Goal: Task Accomplishment & Management: Use online tool/utility

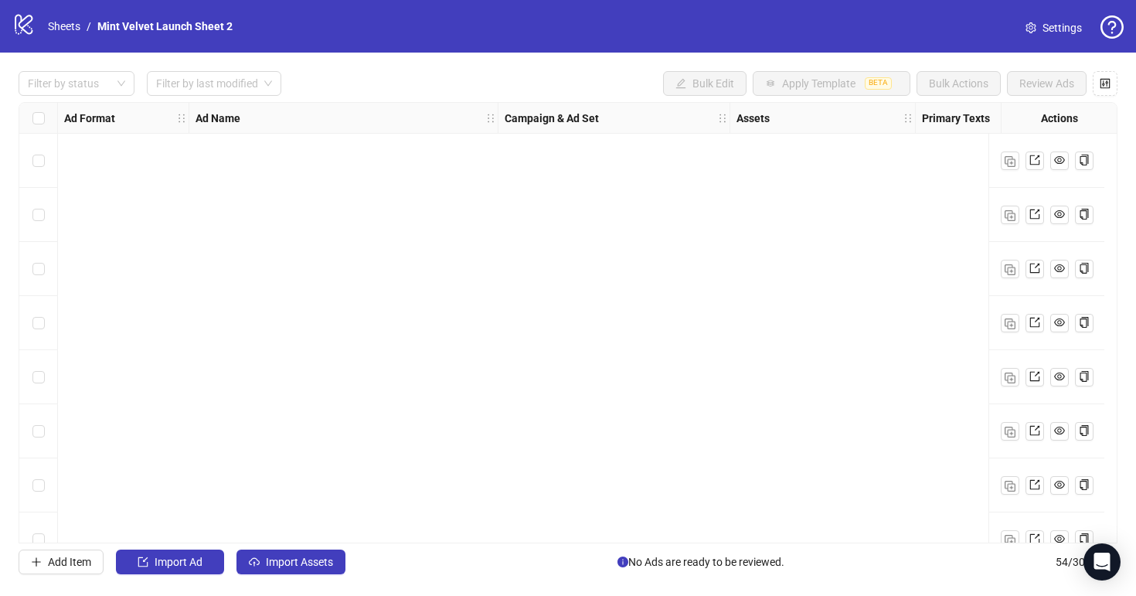
scroll to position [2520, 690]
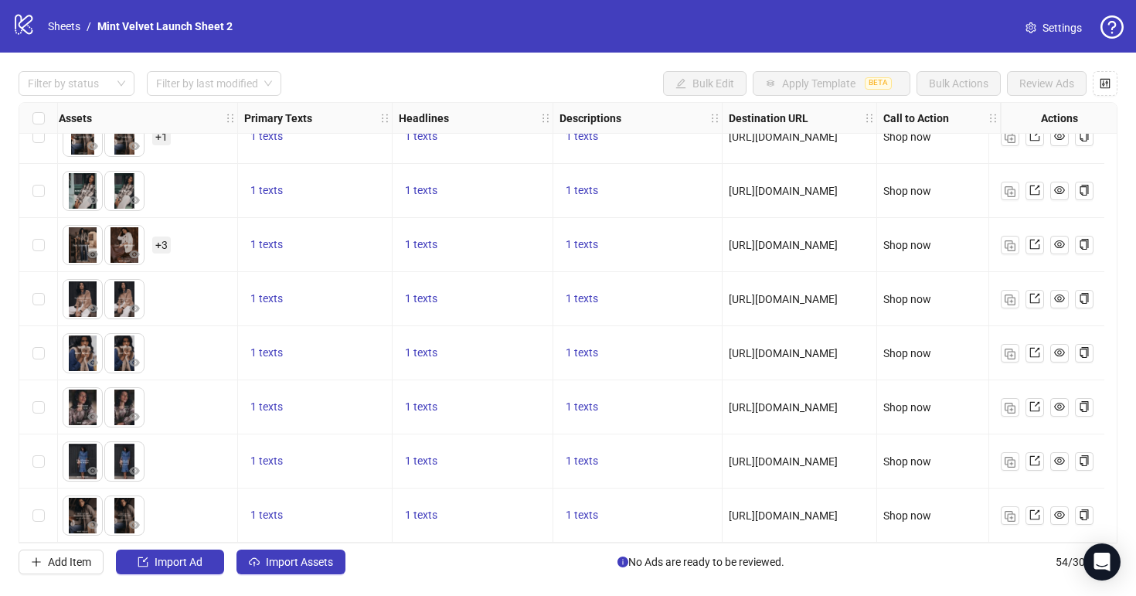
click at [62, 36] on div "logo/logo-mobile Sheets / Mint Velvet Launch Sheet 2" at bounding box center [125, 26] width 227 height 28
click at [62, 24] on link "Sheets" at bounding box center [64, 26] width 39 height 17
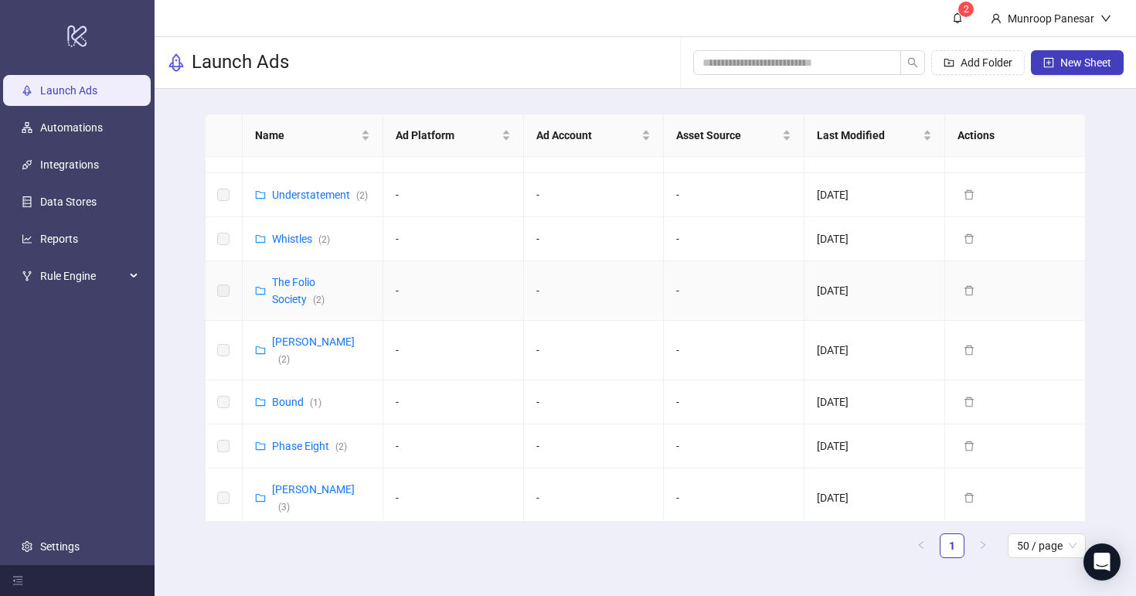
scroll to position [680, 0]
click at [313, 438] on link "Phase Eight ( 2 )" at bounding box center [309, 444] width 75 height 12
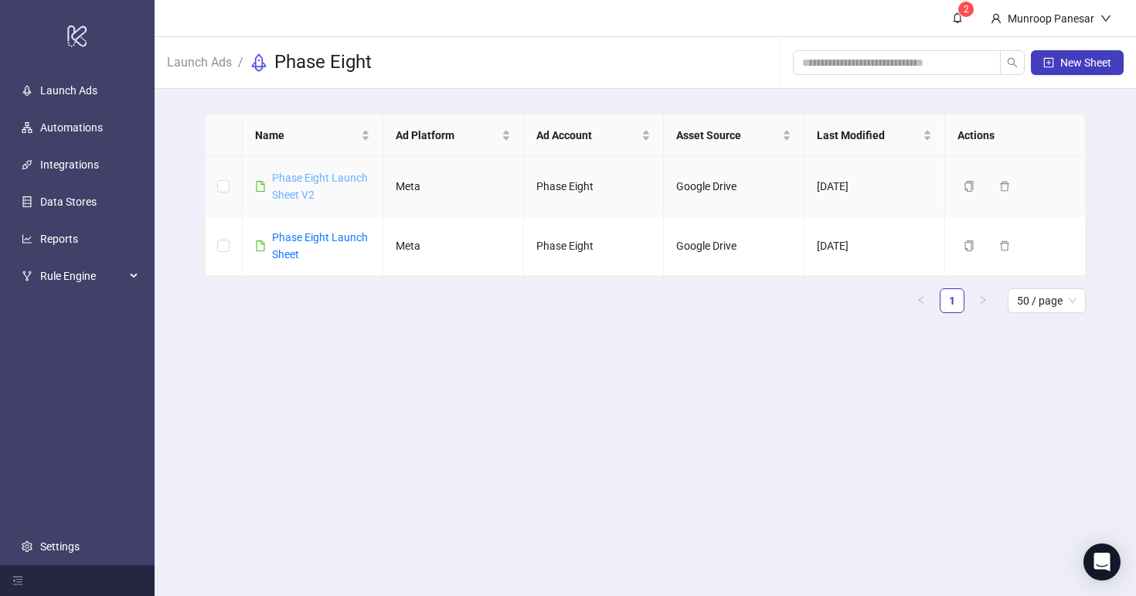
click at [326, 179] on link "Phase Eight Launch Sheet V2" at bounding box center [320, 186] width 96 height 29
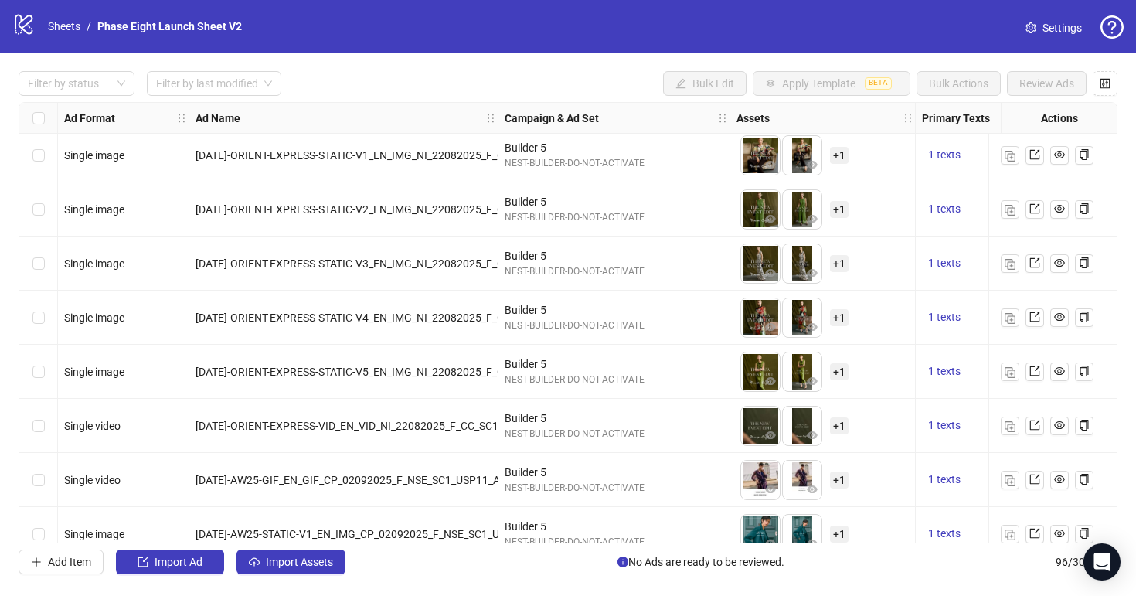
scroll to position [4793, 0]
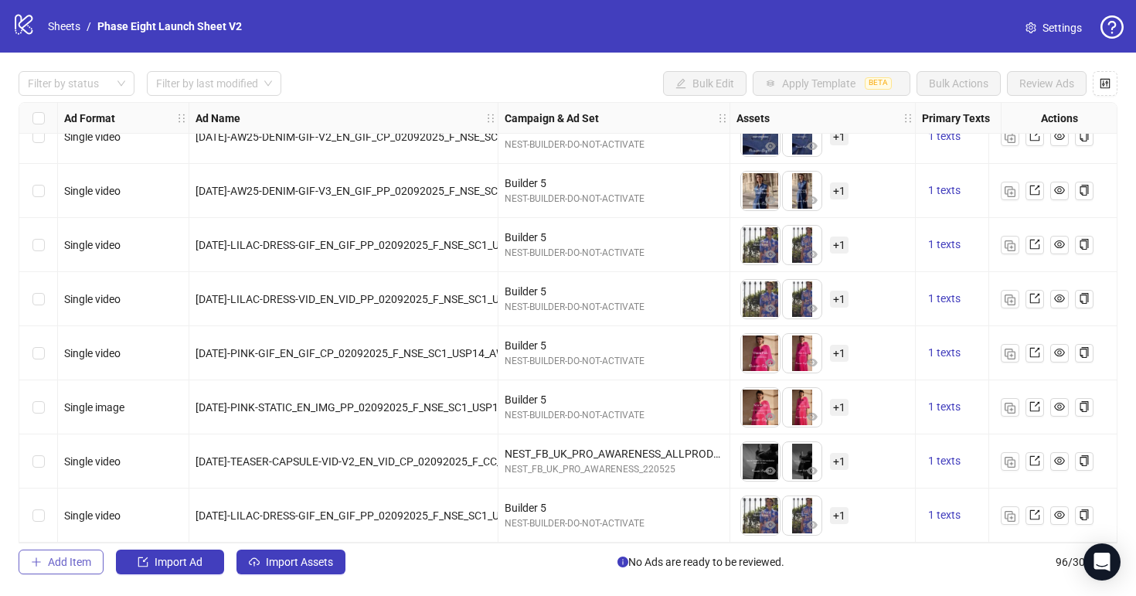
click at [78, 562] on span "Add Item" at bounding box center [69, 562] width 43 height 12
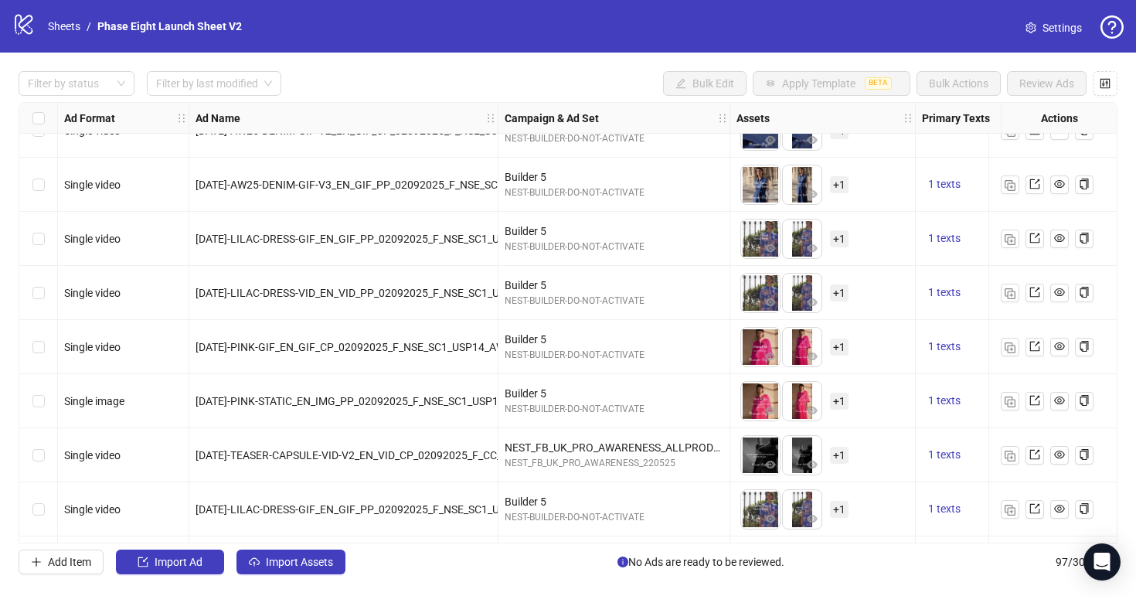
scroll to position [4847, 0]
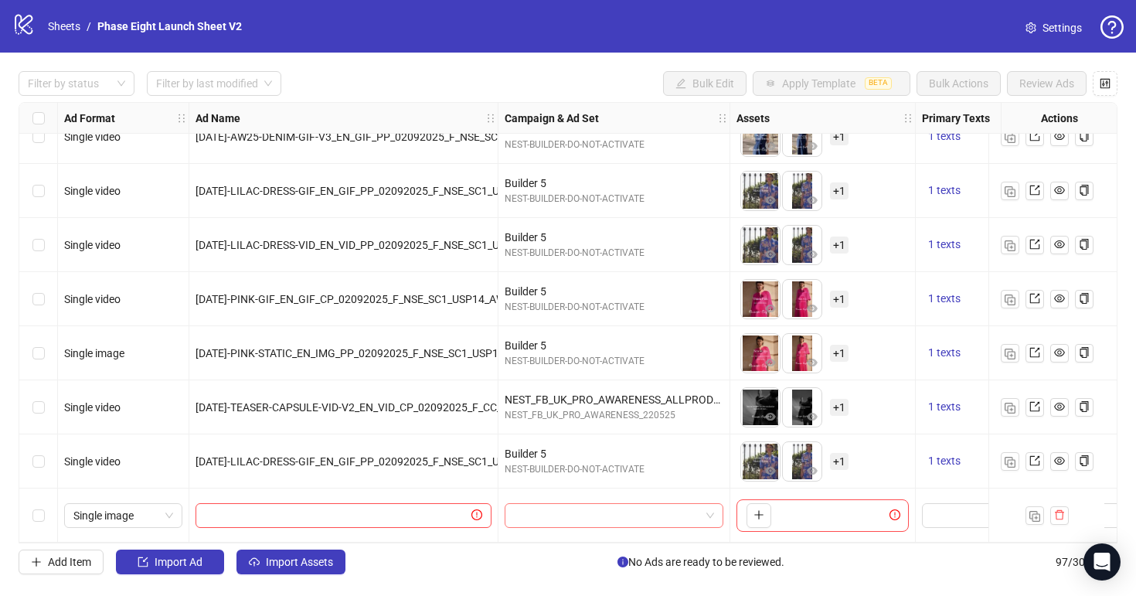
click at [581, 504] on input "search" at bounding box center [607, 515] width 186 height 23
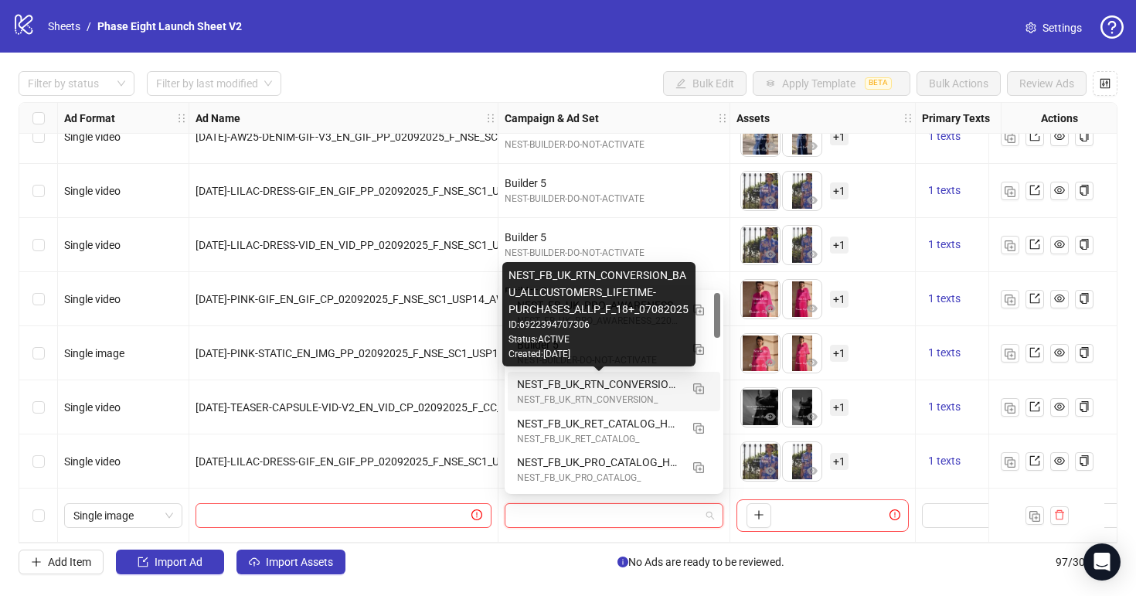
click at [622, 383] on div "NEST_FB_UK_RTN_CONVERSION_BAU_ALLCUSTOMERS_LIFETIME-PURCHASES_ALLP_F_18+_070820…" at bounding box center [598, 384] width 163 height 17
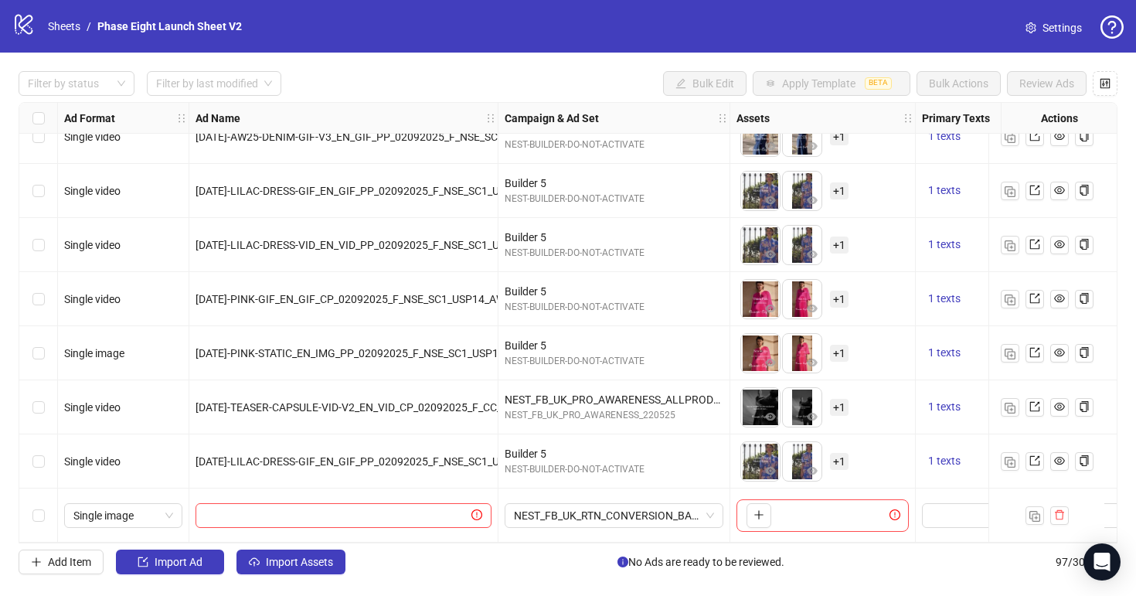
scroll to position [4847, 271]
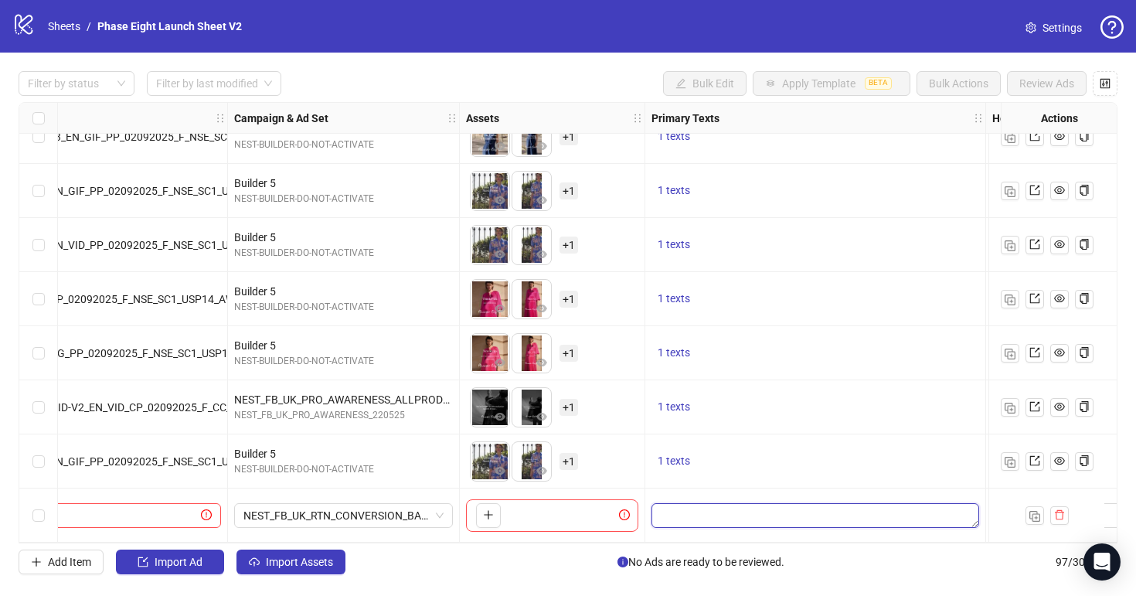
click at [701, 509] on textarea "Edit values" at bounding box center [816, 515] width 328 height 25
type textarea "**********"
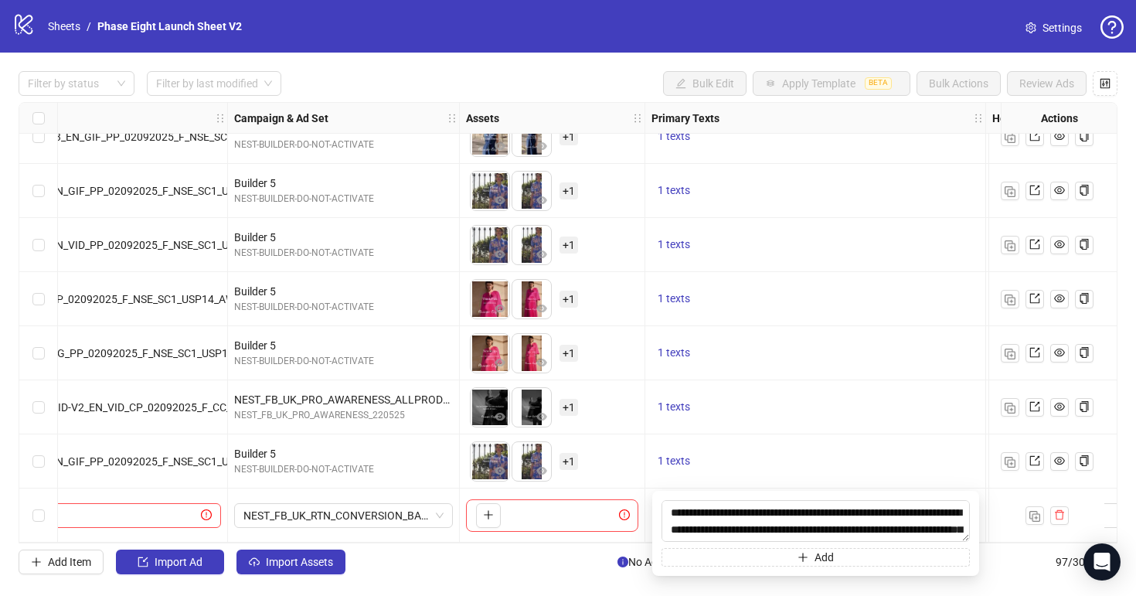
scroll to position [12, 0]
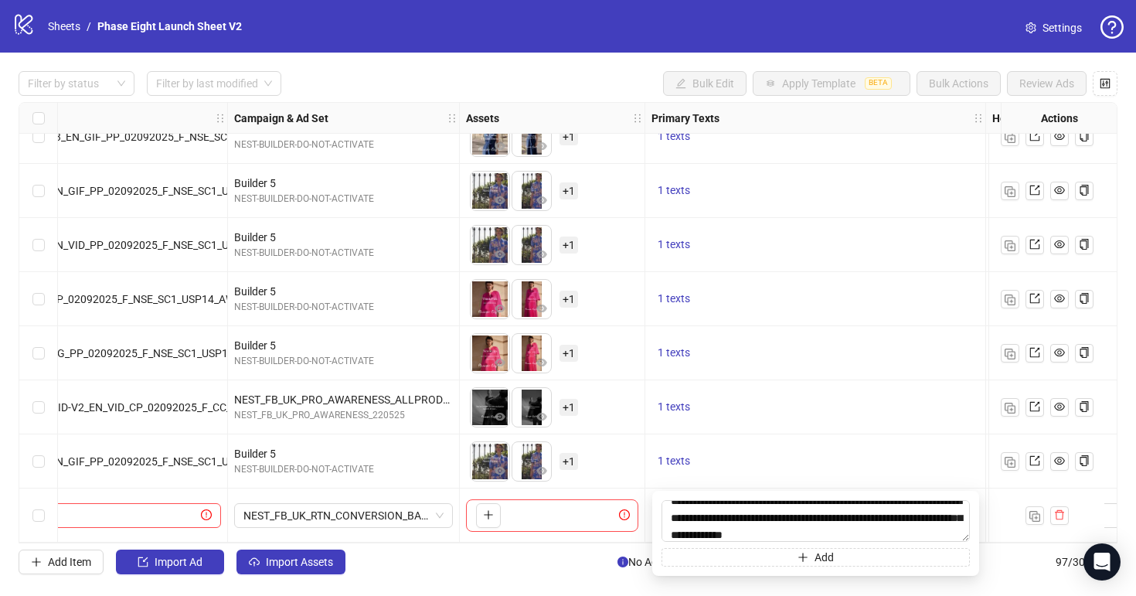
click at [736, 462] on div "1 texts" at bounding box center [816, 461] width 328 height 19
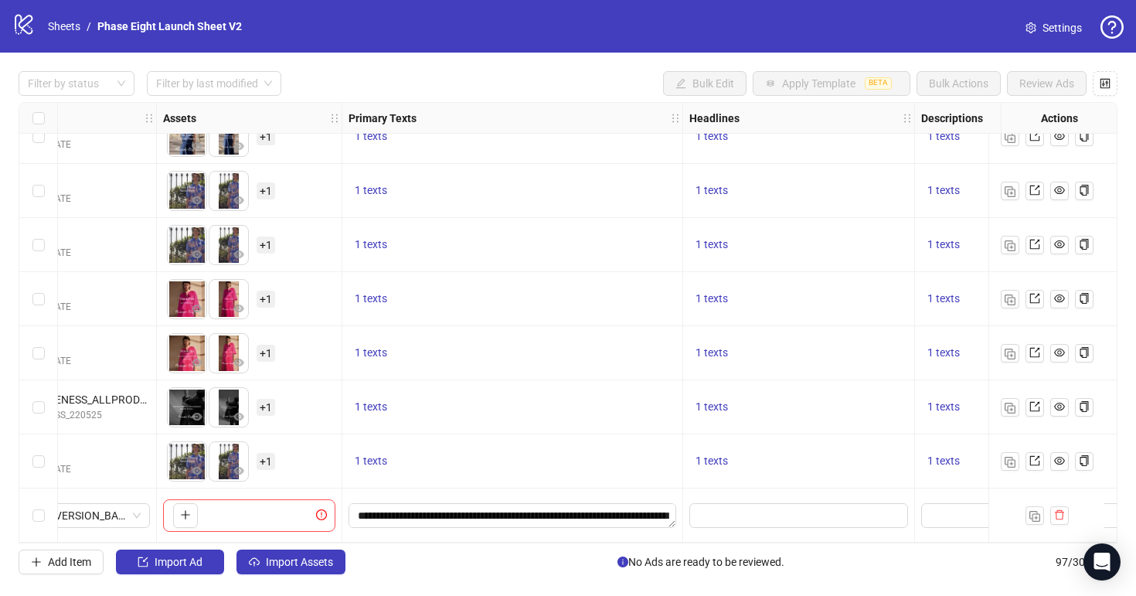
scroll to position [4847, 700]
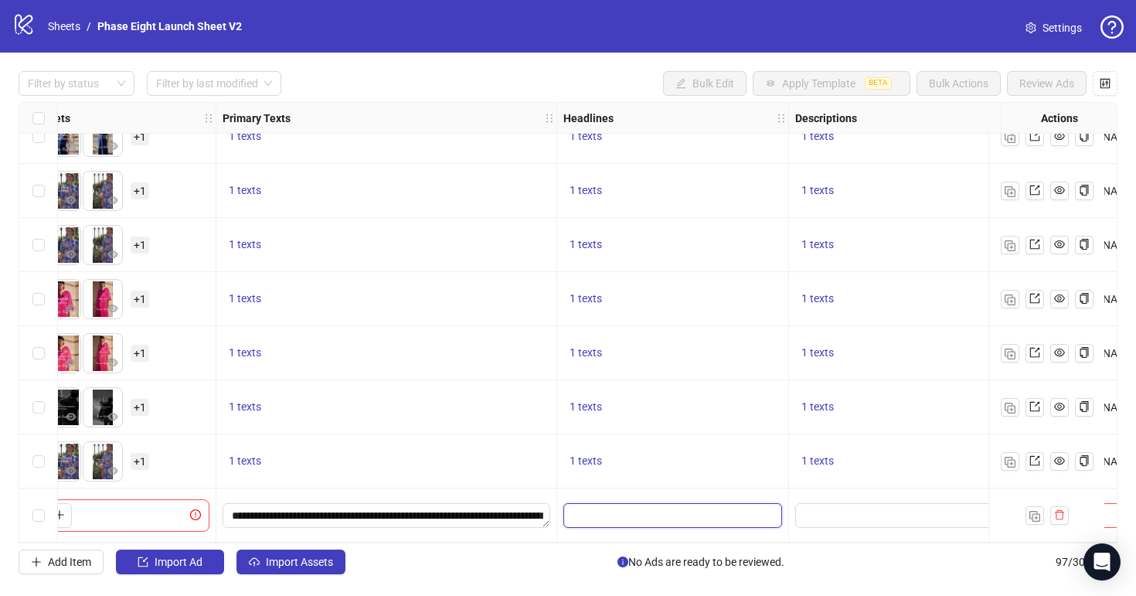
click at [630, 507] on input "Edit values" at bounding box center [671, 515] width 197 height 17
click at [588, 507] on input "**********" at bounding box center [673, 512] width 199 height 25
type input "**********"
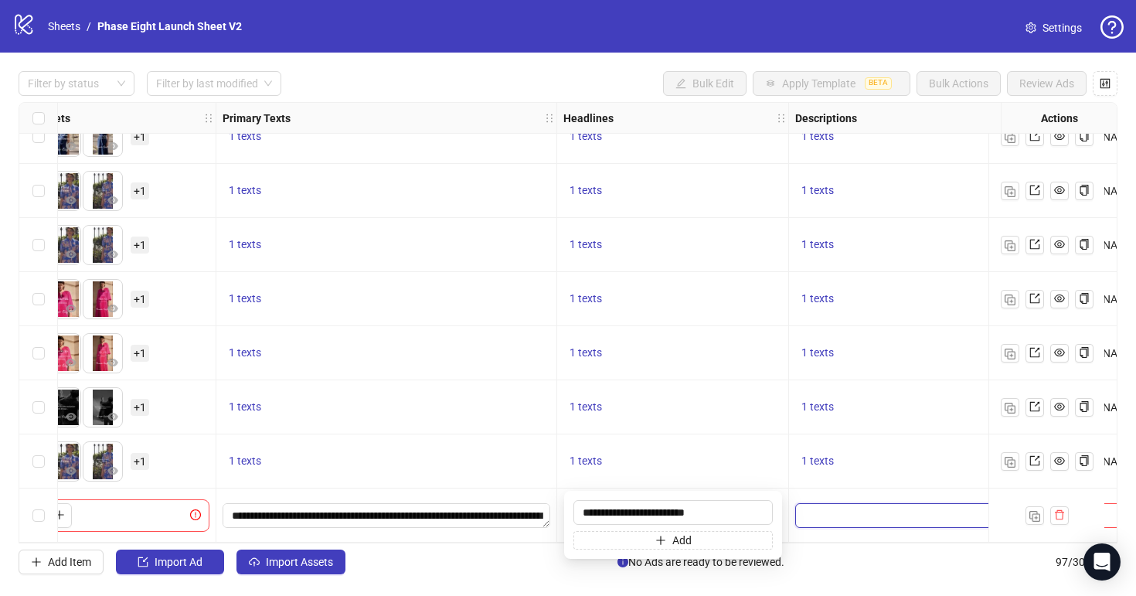
click at [870, 511] on textarea "Edit values" at bounding box center [905, 515] width 219 height 25
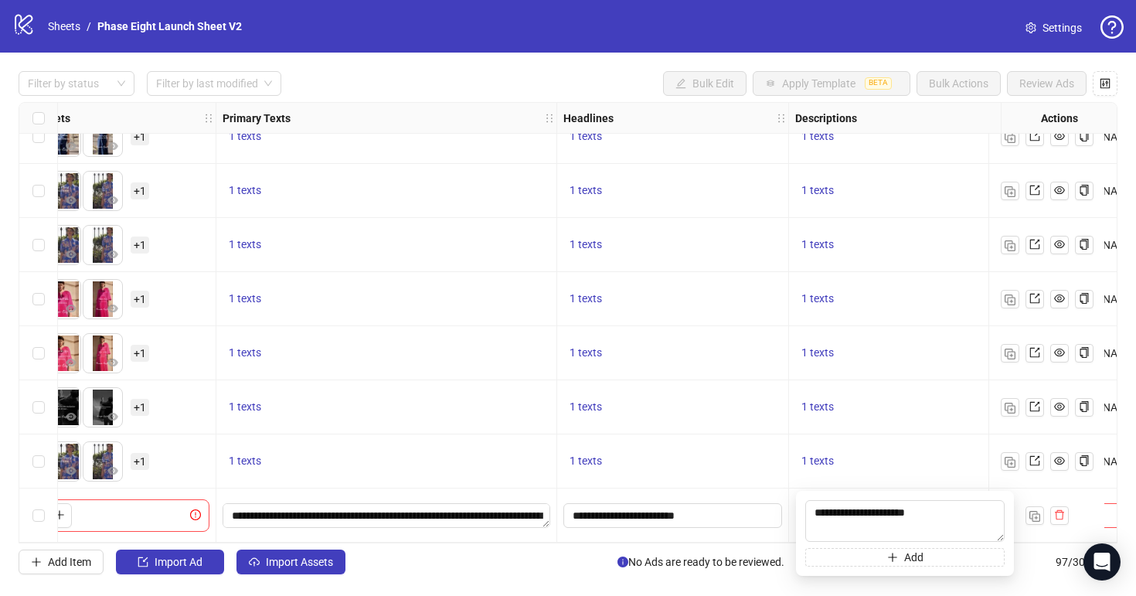
type textarea "**********"
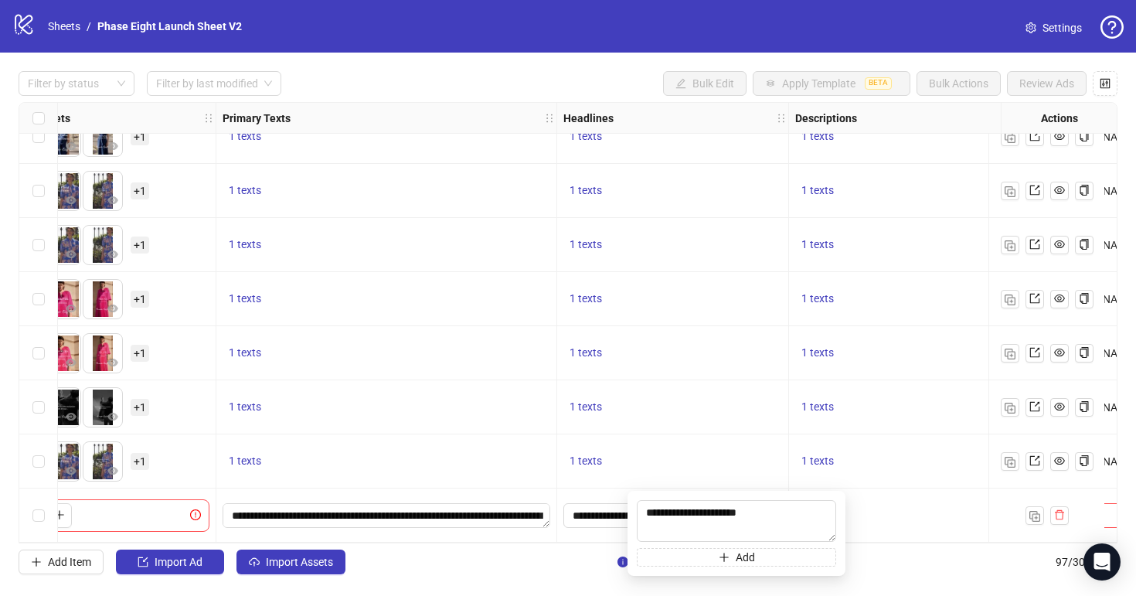
scroll to position [4847, 933]
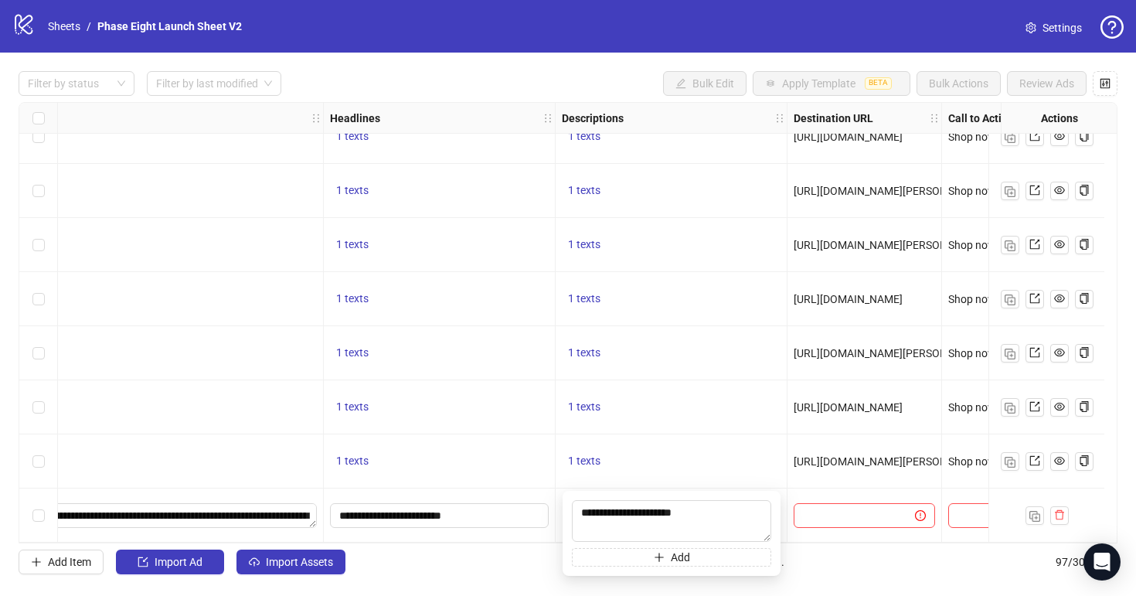
click at [830, 528] on div at bounding box center [865, 516] width 155 height 54
click at [830, 520] on span at bounding box center [864, 515] width 141 height 25
paste input "**********"
type input "**********"
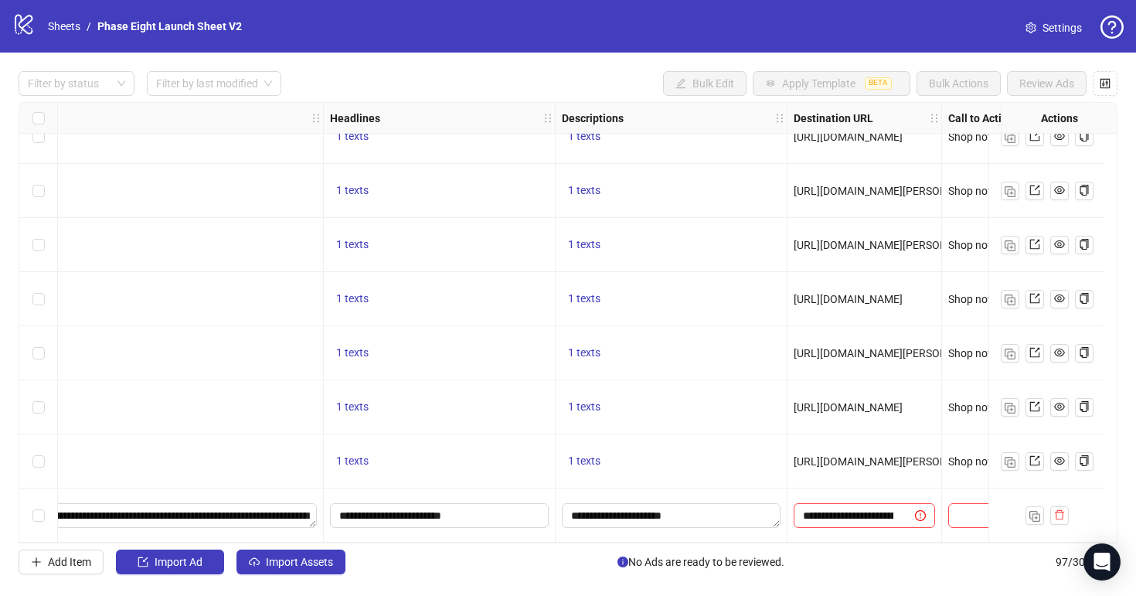
click at [830, 475] on div "[URL][DOMAIN_NAME][PERSON_NAME]" at bounding box center [865, 461] width 155 height 54
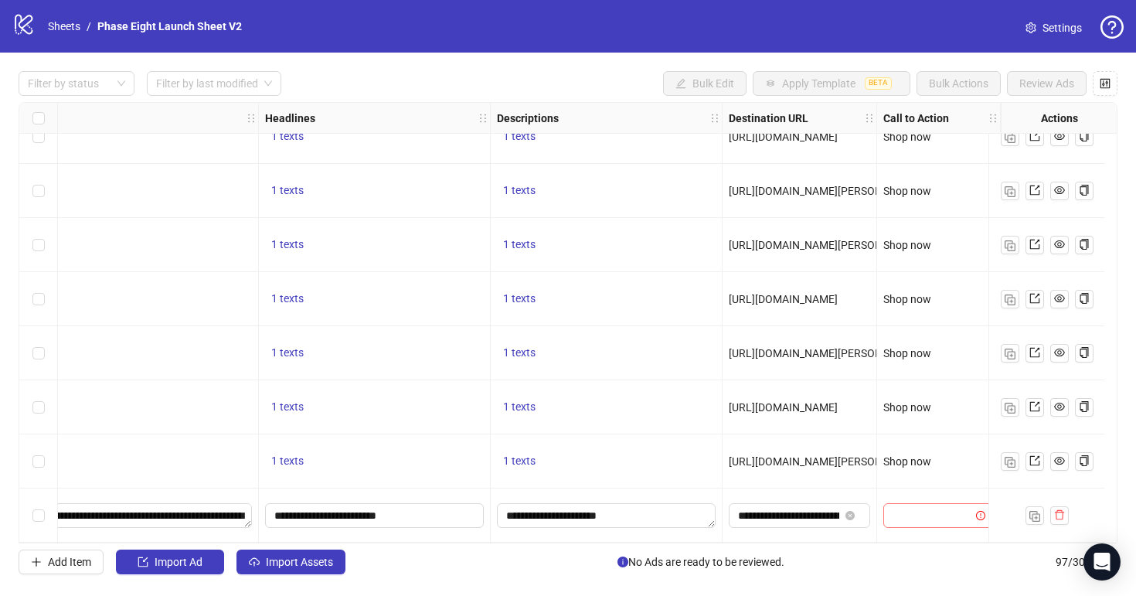
click at [893, 504] on input "search" at bounding box center [932, 515] width 78 height 23
type input "****"
click at [885, 472] on div "Shop now" at bounding box center [927, 478] width 86 height 17
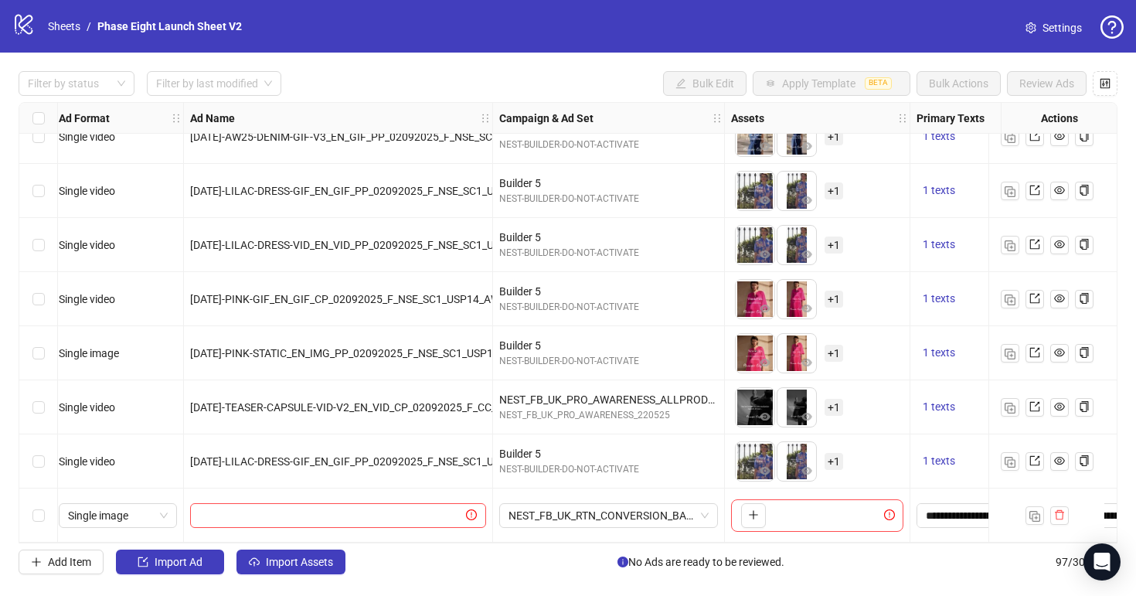
scroll to position [4847, 0]
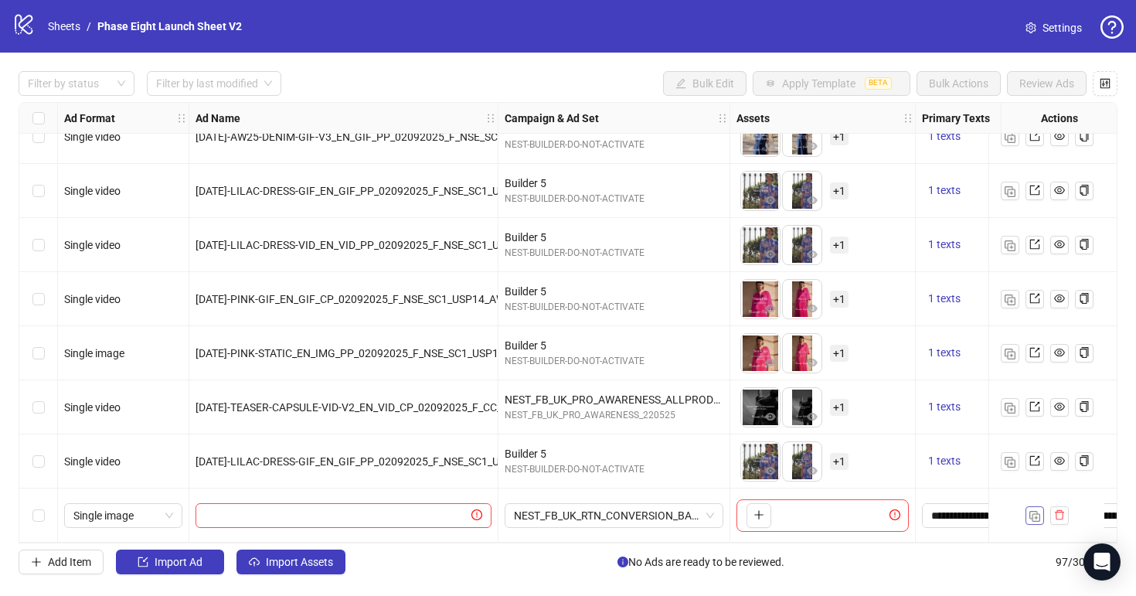
click at [1036, 511] on img "button" at bounding box center [1035, 516] width 11 height 11
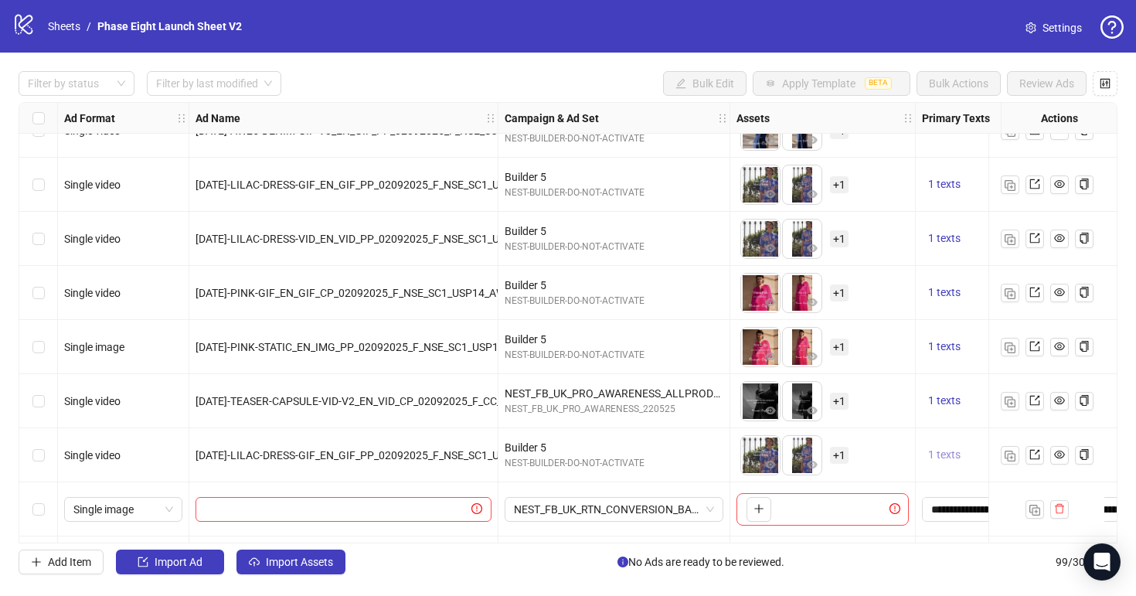
scroll to position [4955, 0]
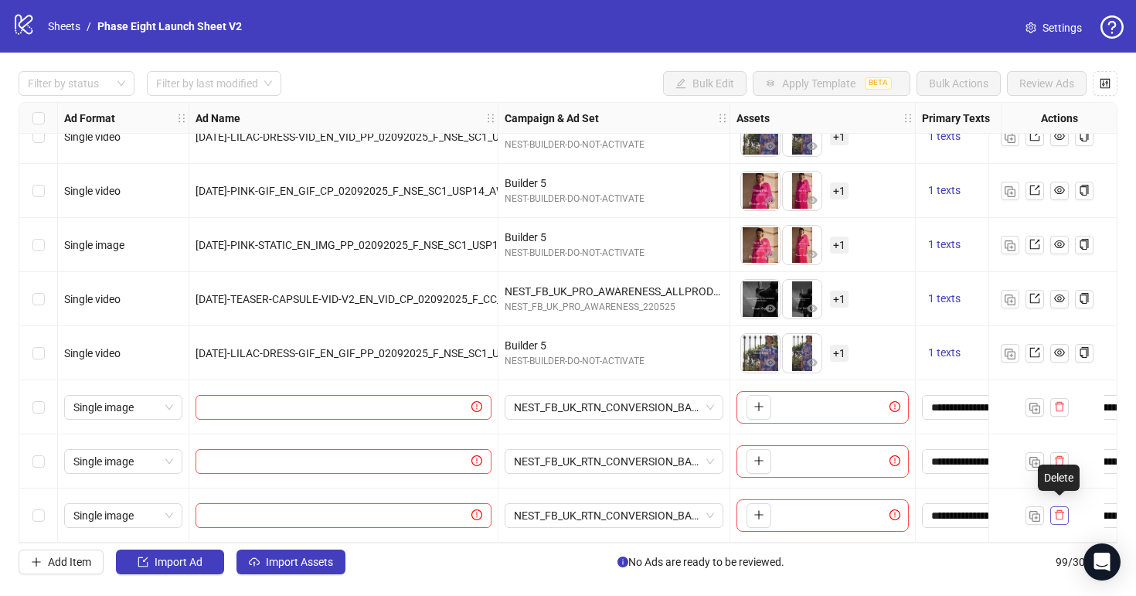
click at [1064, 509] on icon "delete" at bounding box center [1060, 514] width 11 height 11
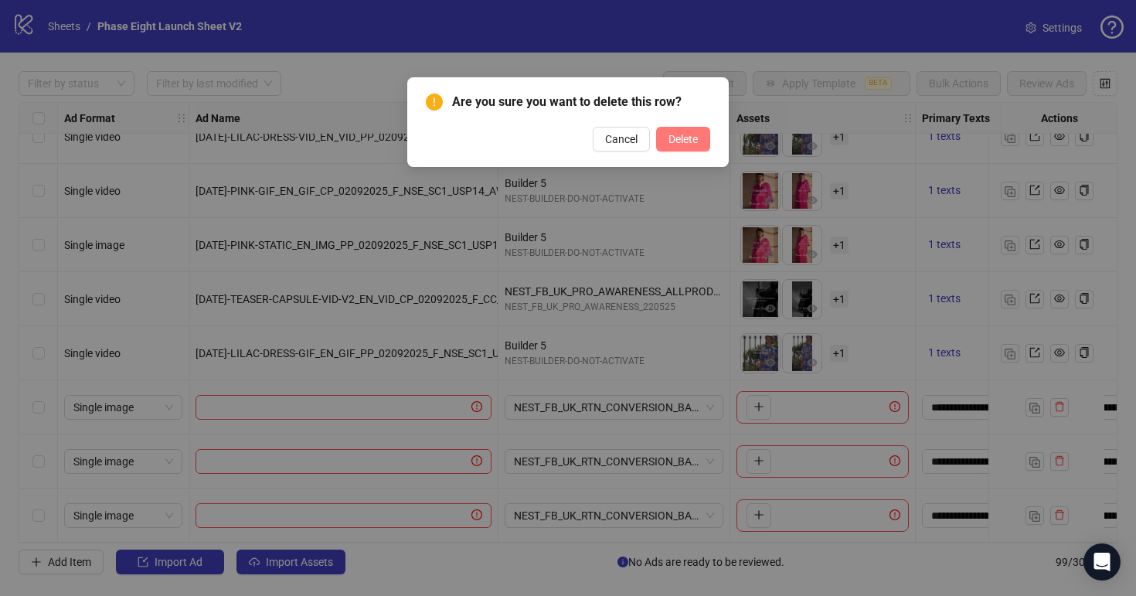
click at [679, 135] on span "Delete" at bounding box center [683, 139] width 29 height 12
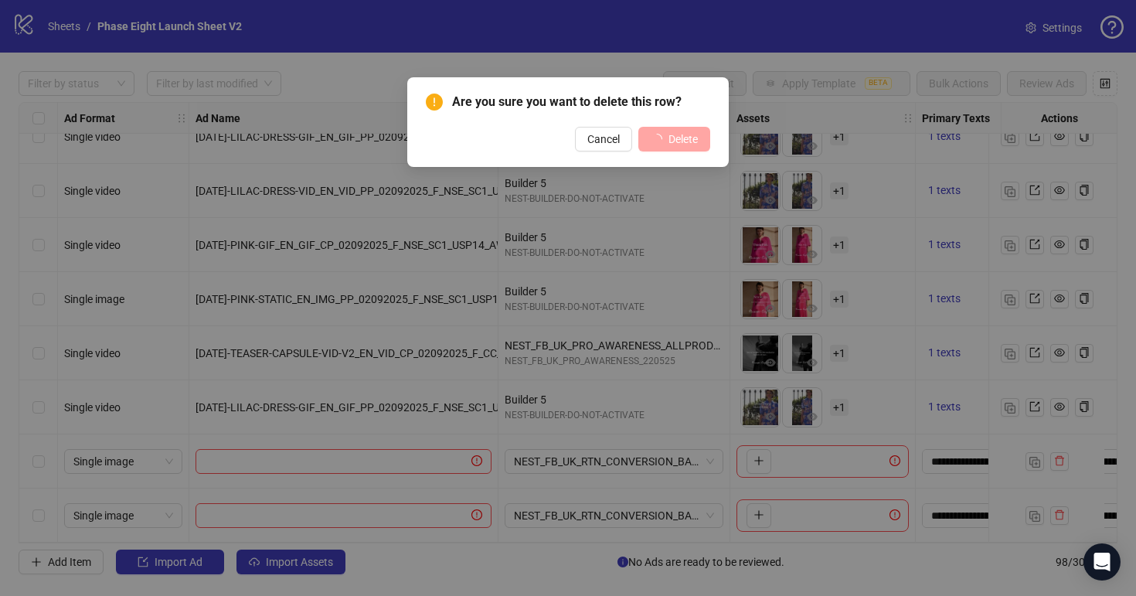
scroll to position [4901, 0]
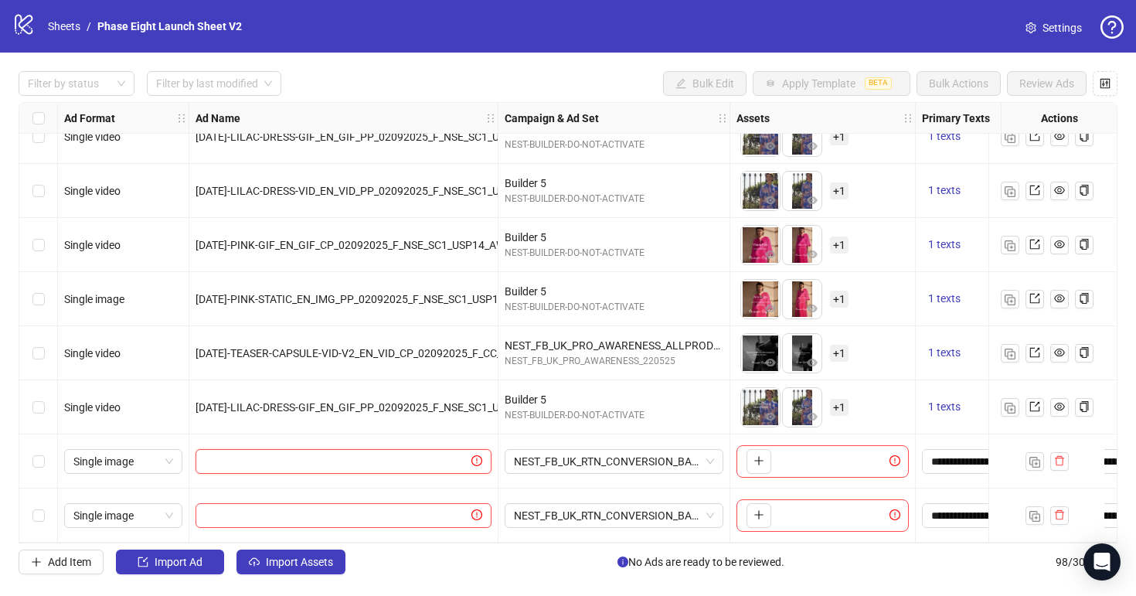
click at [366, 459] on input "text" at bounding box center [337, 461] width 264 height 17
click at [400, 456] on input "text" at bounding box center [337, 461] width 264 height 17
paste input "**********"
type input "**********"
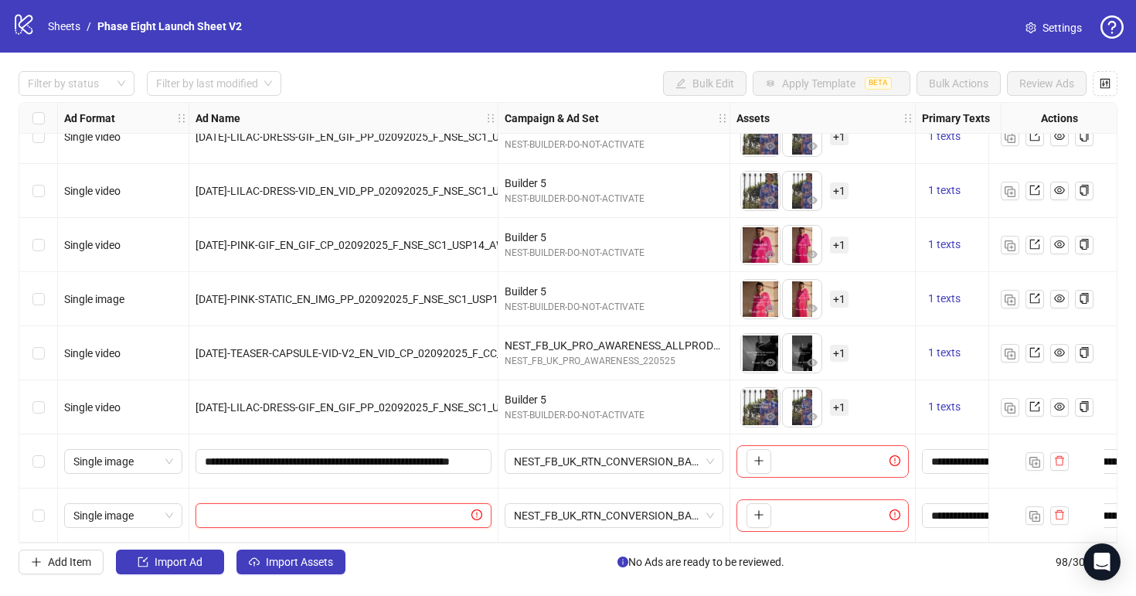
click at [414, 507] on input "text" at bounding box center [337, 515] width 264 height 17
paste input "**********"
type input "**********"
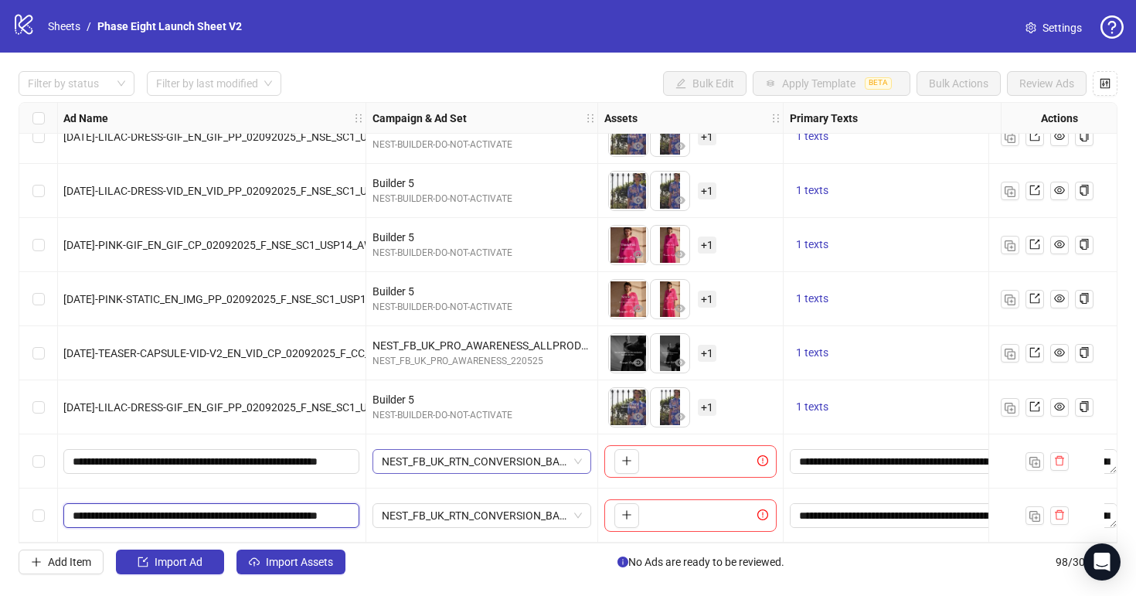
scroll to position [4901, 192]
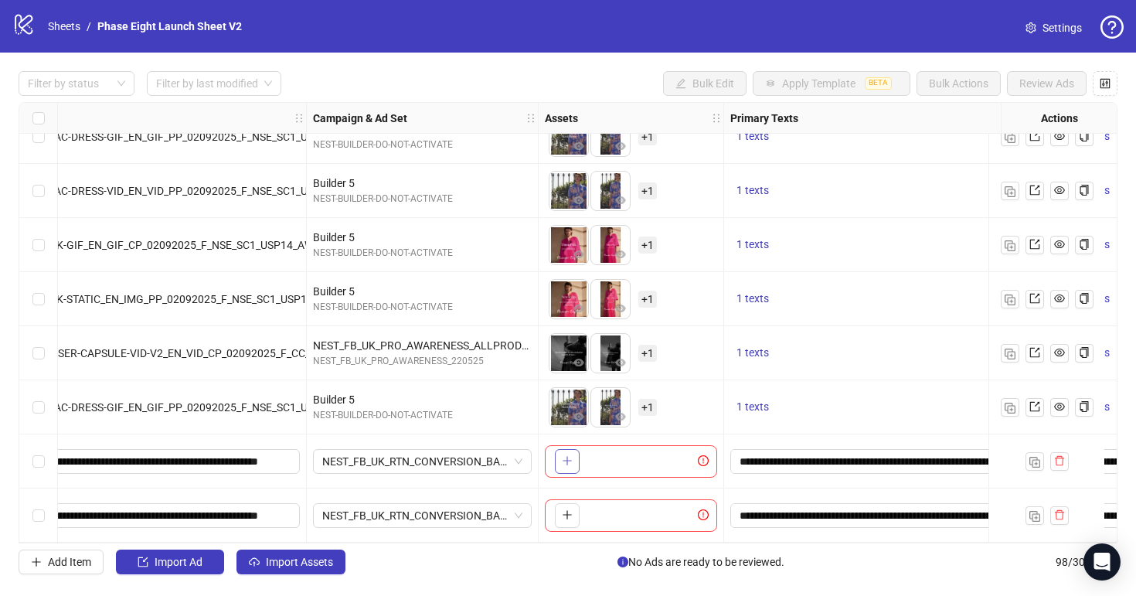
click at [564, 458] on icon "plus" at bounding box center [567, 460] width 11 height 11
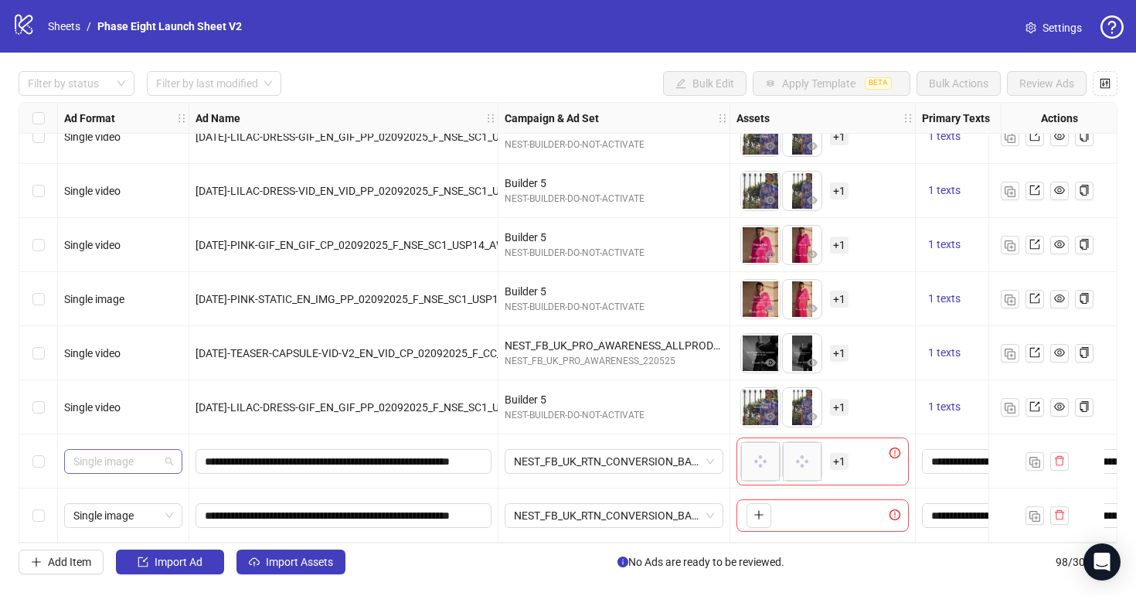
click at [108, 464] on span "Single image" at bounding box center [123, 461] width 100 height 23
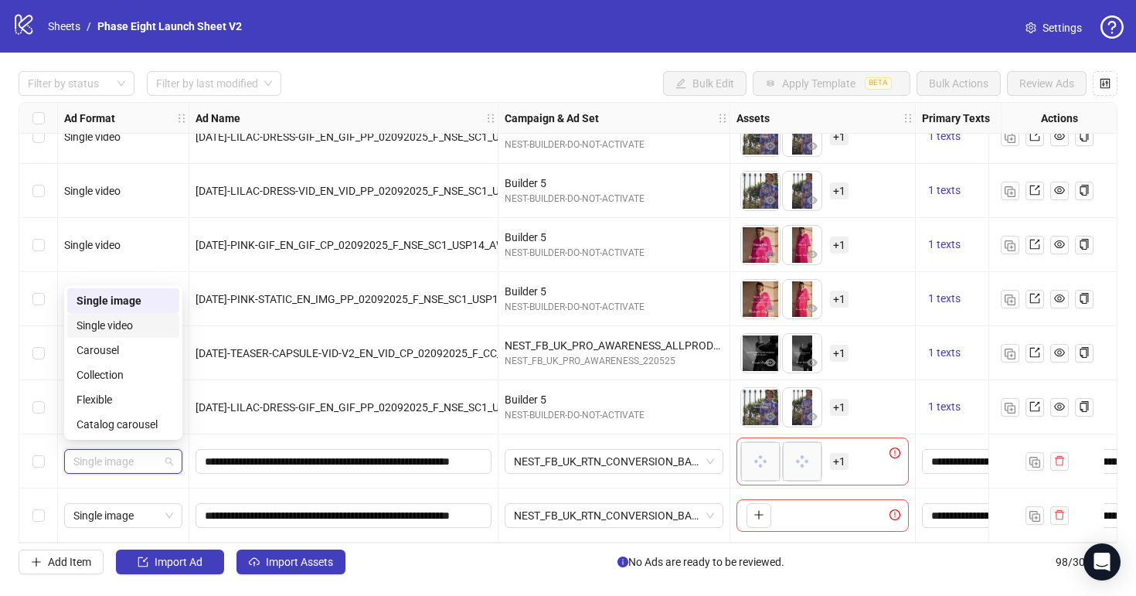
click at [126, 329] on div "Single video" at bounding box center [124, 325] width 94 height 17
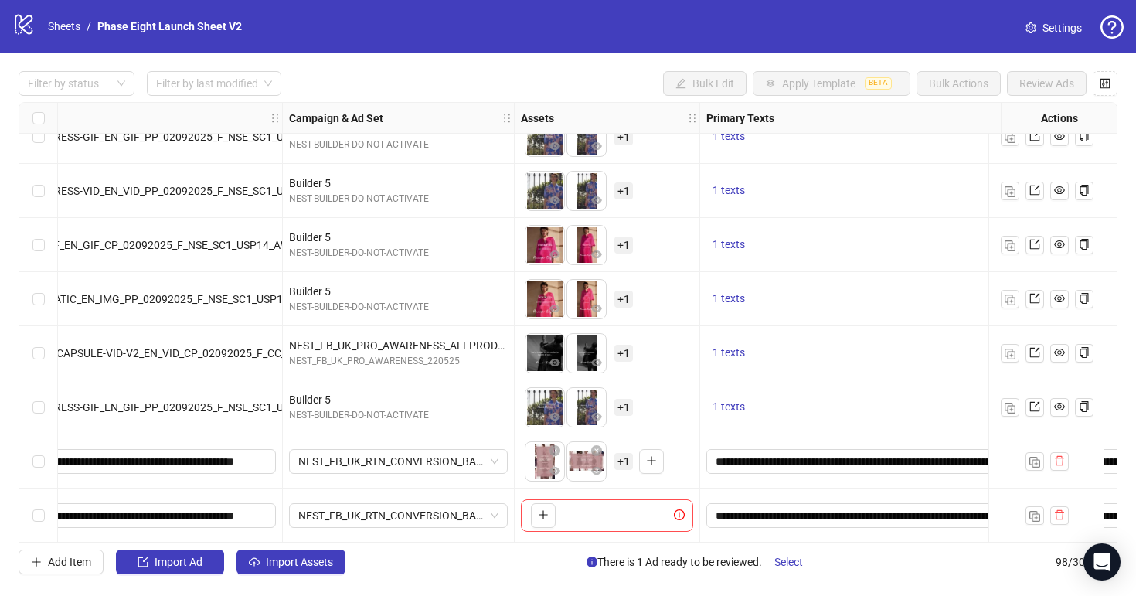
scroll to position [4901, 230]
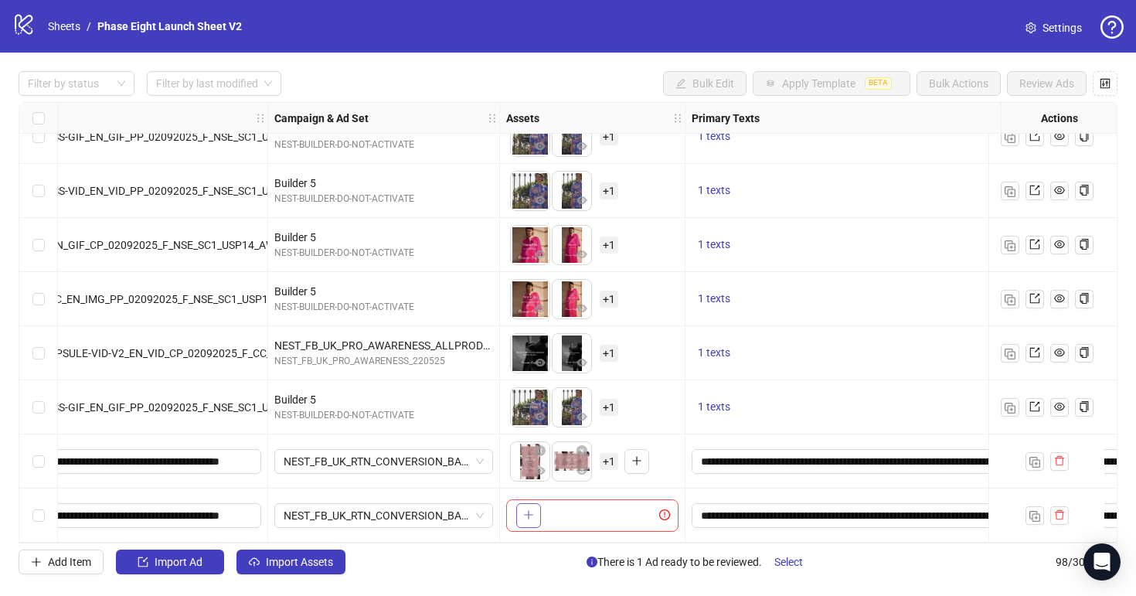
click at [523, 508] on button "button" at bounding box center [528, 515] width 25 height 25
click at [613, 454] on span "+ 1" at bounding box center [609, 461] width 19 height 17
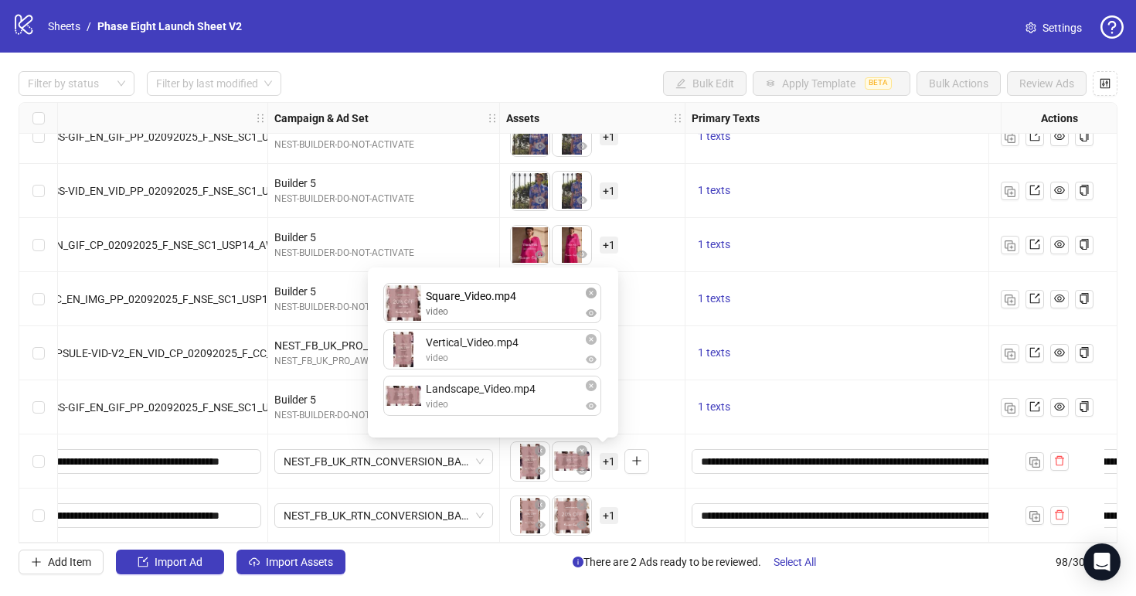
drag, startPoint x: 529, startPoint y: 399, endPoint x: 529, endPoint y: 272, distance: 126.8
click at [529, 277] on div "Vertical_Video.mp4 video Landscape_Video.mp4 video Square_Video.mp4 video Squar…" at bounding box center [493, 353] width 232 height 152
click at [604, 511] on span "+ 1" at bounding box center [609, 515] width 19 height 17
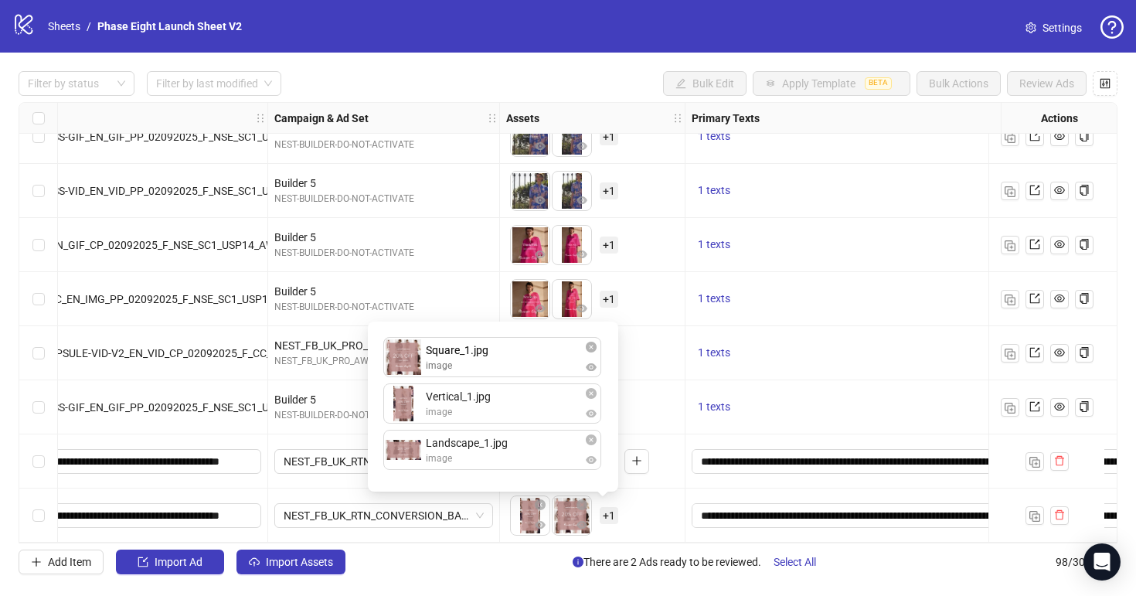
drag, startPoint x: 510, startPoint y: 405, endPoint x: 511, endPoint y: 356, distance: 48.7
click at [511, 356] on div "Vertical_1.jpg image Square_1.jpg image Landscape_1.jpg image Square_1.jpg imag…" at bounding box center [493, 407] width 232 height 152
click at [664, 502] on div "To pick up a draggable item, press the space bar. While dragging, use the arrow…" at bounding box center [592, 516] width 172 height 48
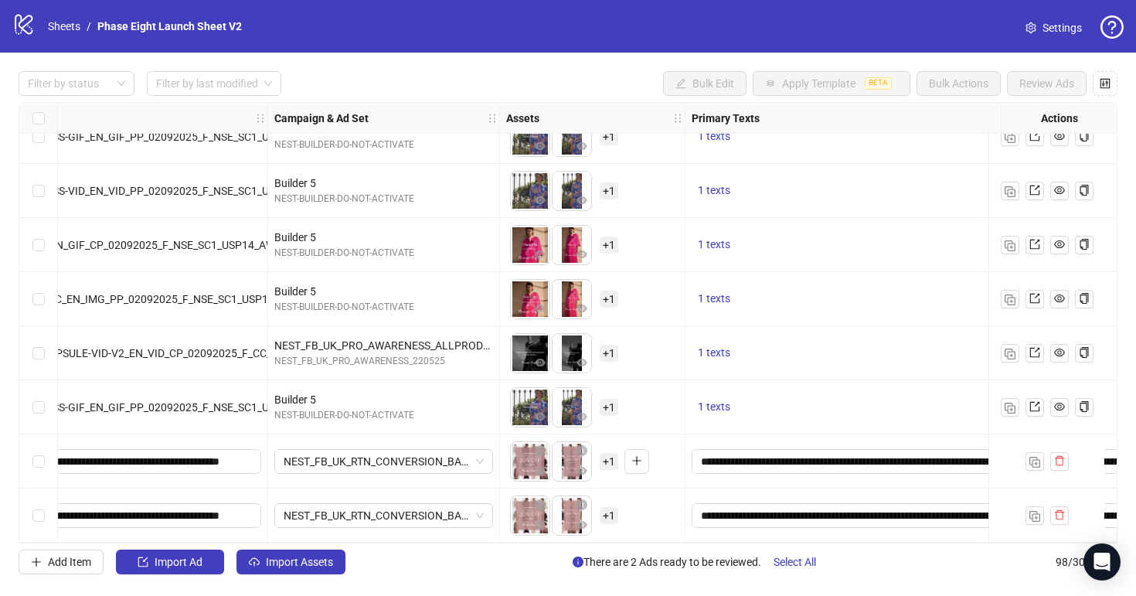
click at [1046, 24] on span "Settings" at bounding box center [1062, 27] width 39 height 17
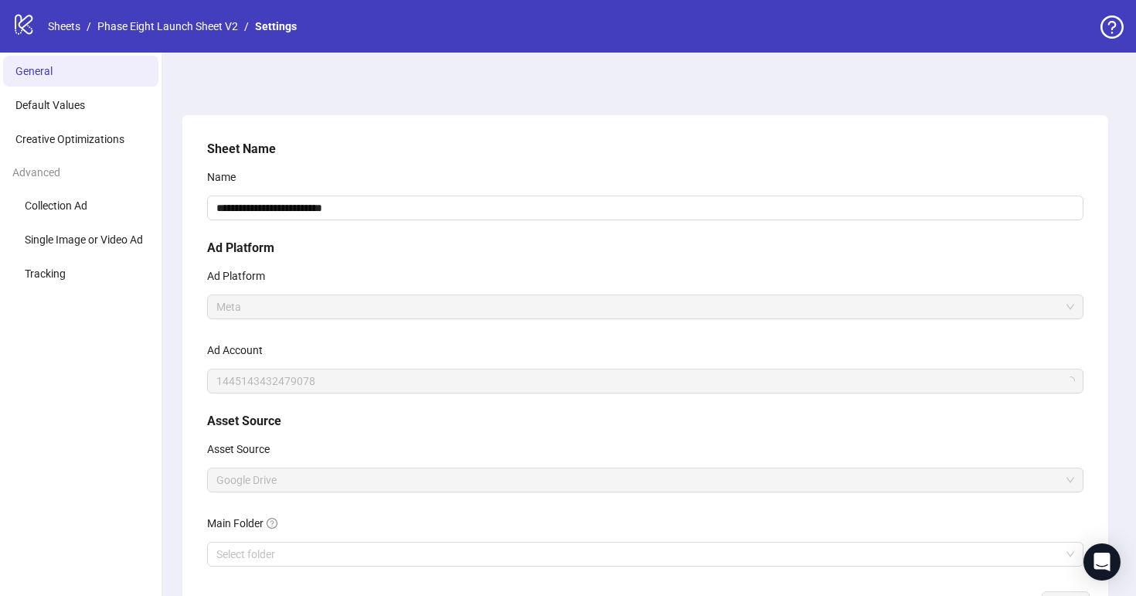
scroll to position [120, 0]
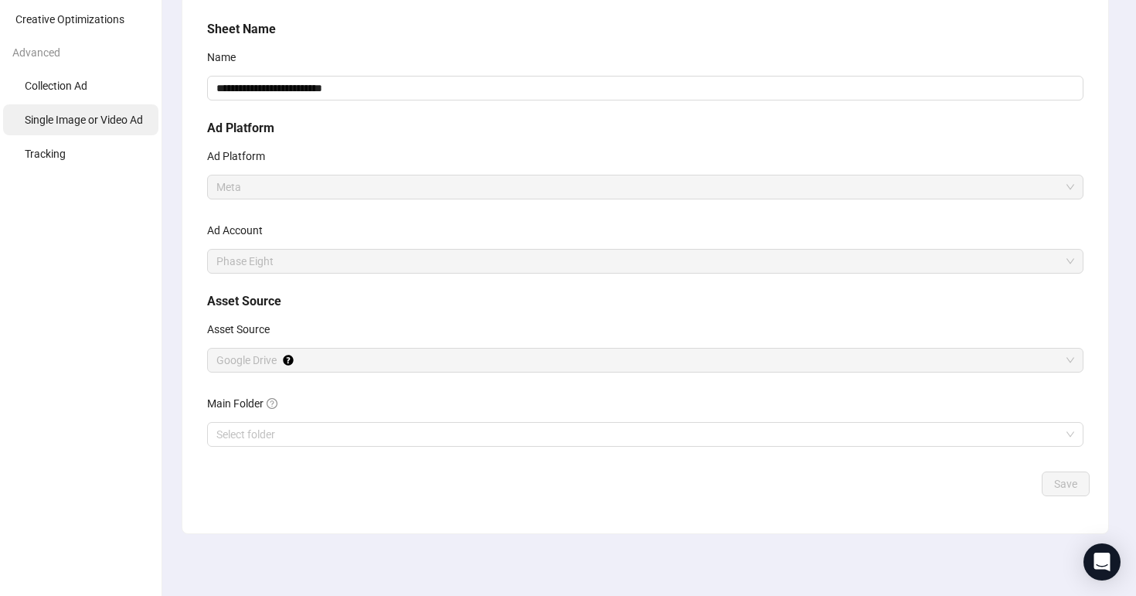
click at [114, 126] on li "Single Image or Video Ad" at bounding box center [80, 119] width 155 height 31
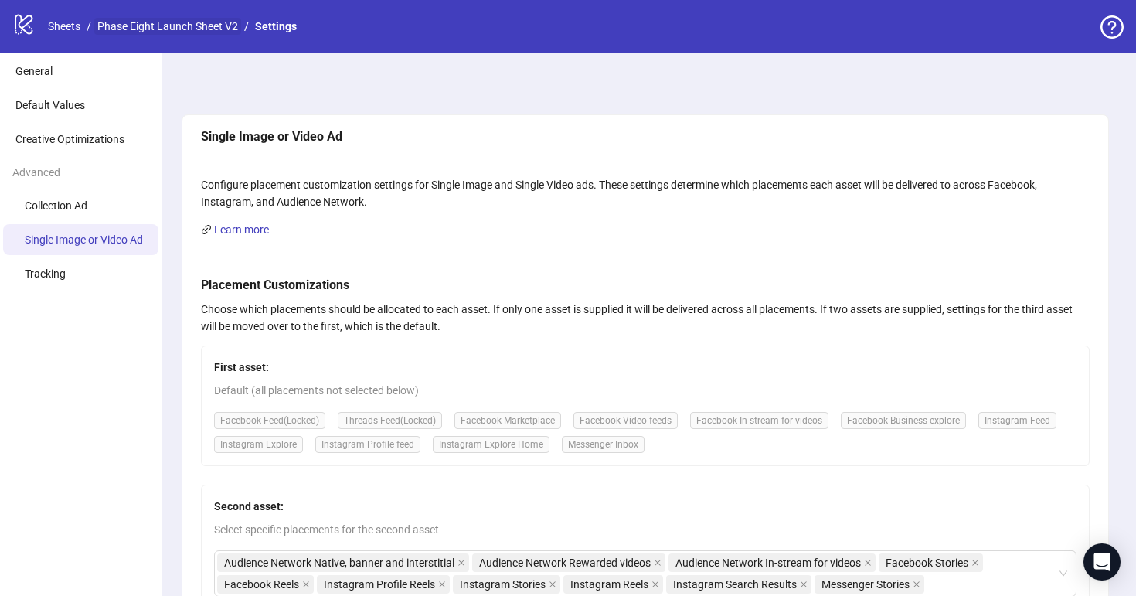
click at [164, 18] on li "Phase Eight Launch Sheet V2" at bounding box center [167, 26] width 141 height 17
click at [167, 25] on link "Phase Eight Launch Sheet V2" at bounding box center [167, 26] width 147 height 17
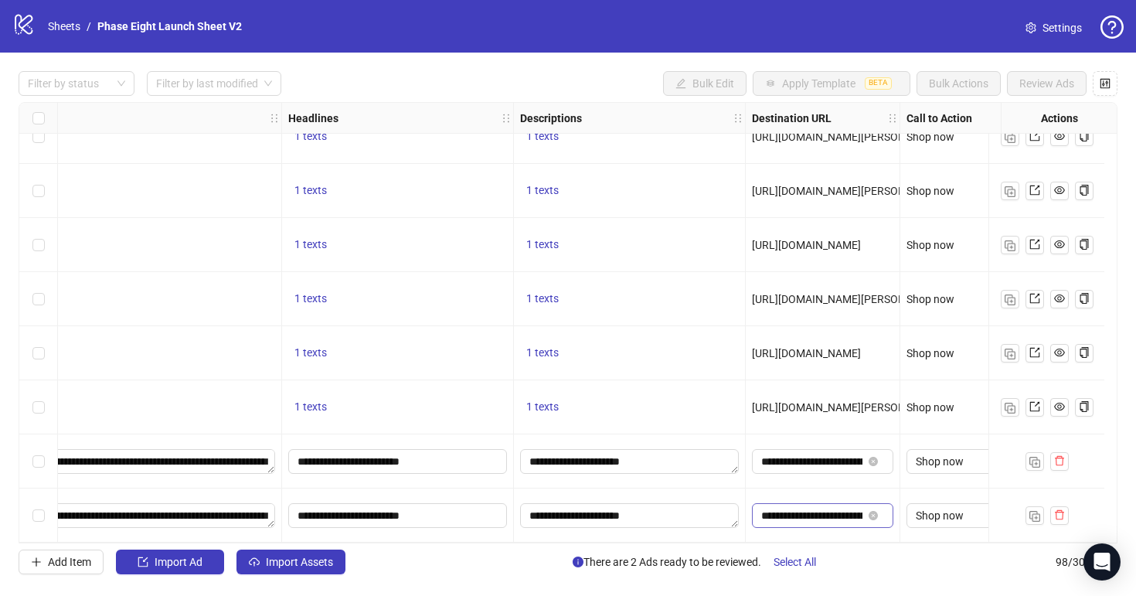
scroll to position [4901, 964]
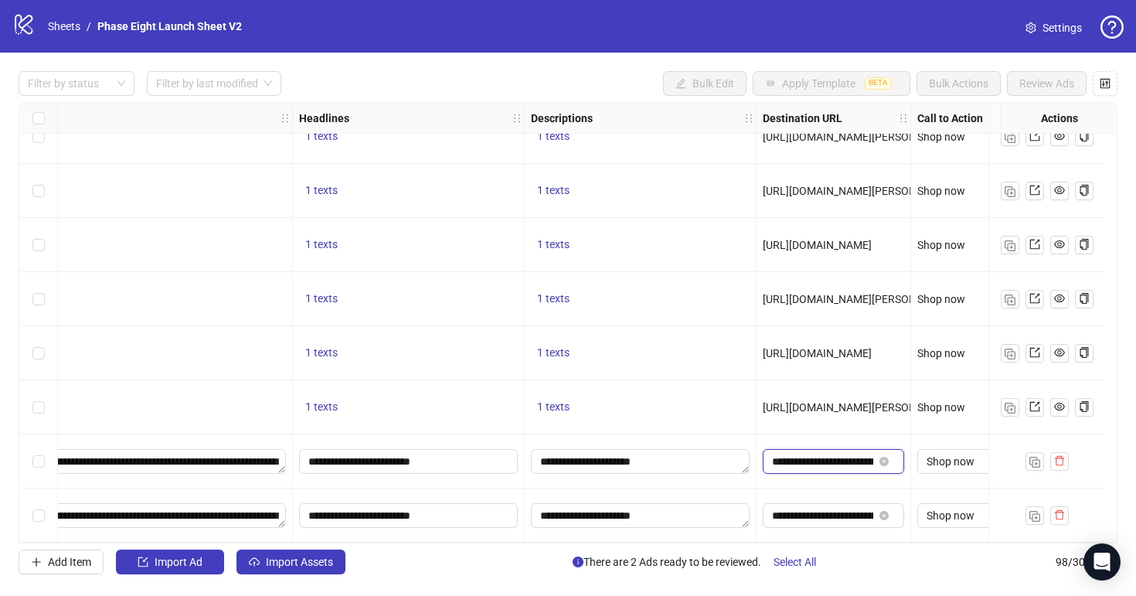
click at [837, 460] on input "**********" at bounding box center [822, 461] width 101 height 17
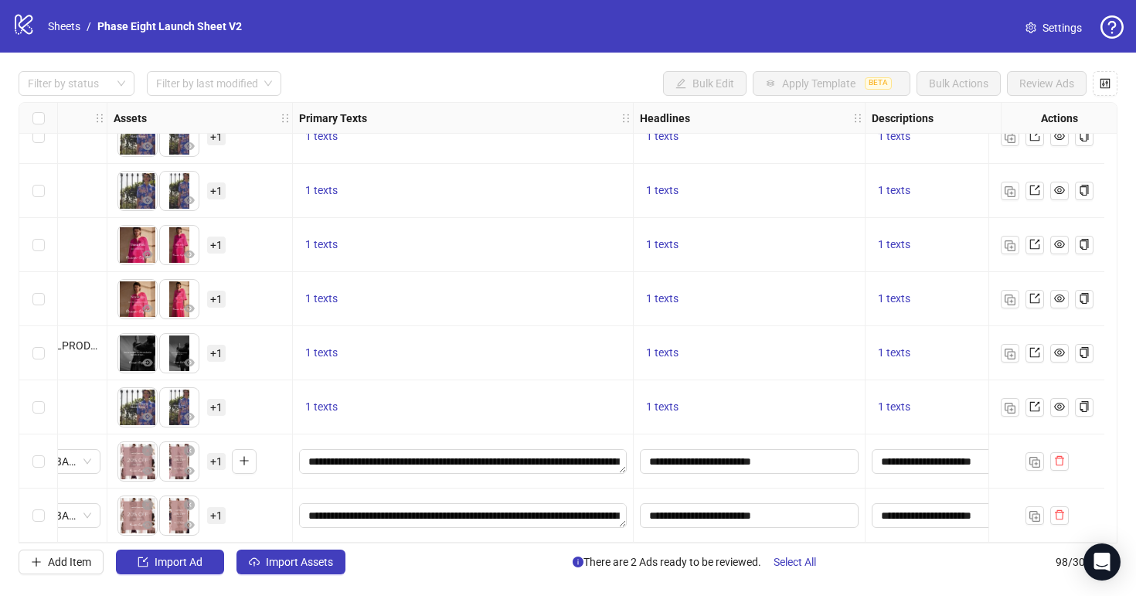
scroll to position [4901, 0]
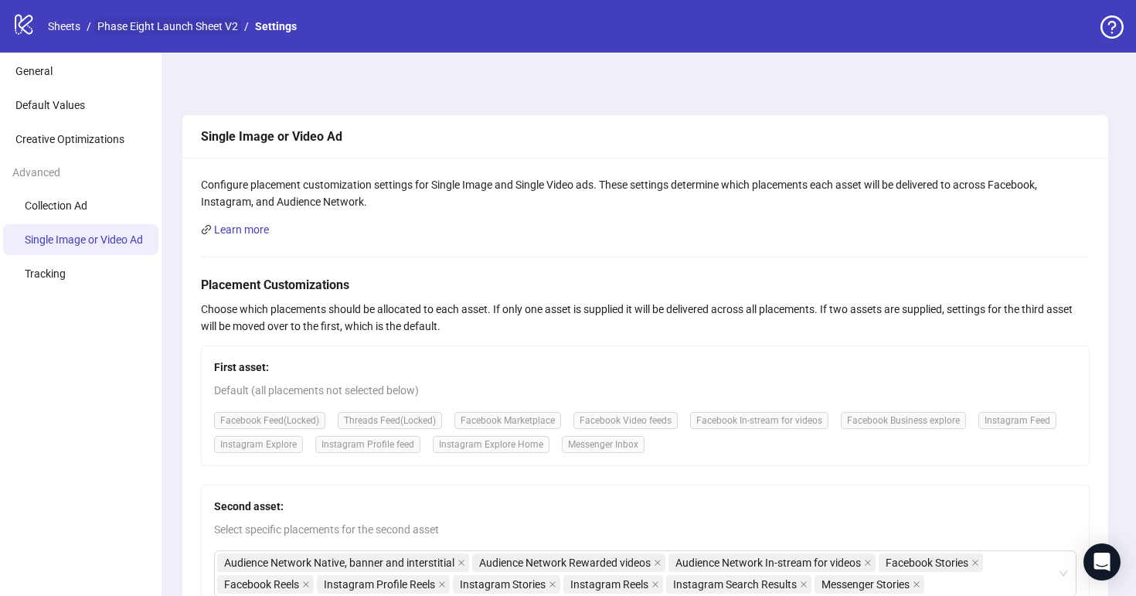
click at [184, 32] on link "Phase Eight Launch Sheet V2" at bounding box center [167, 26] width 147 height 17
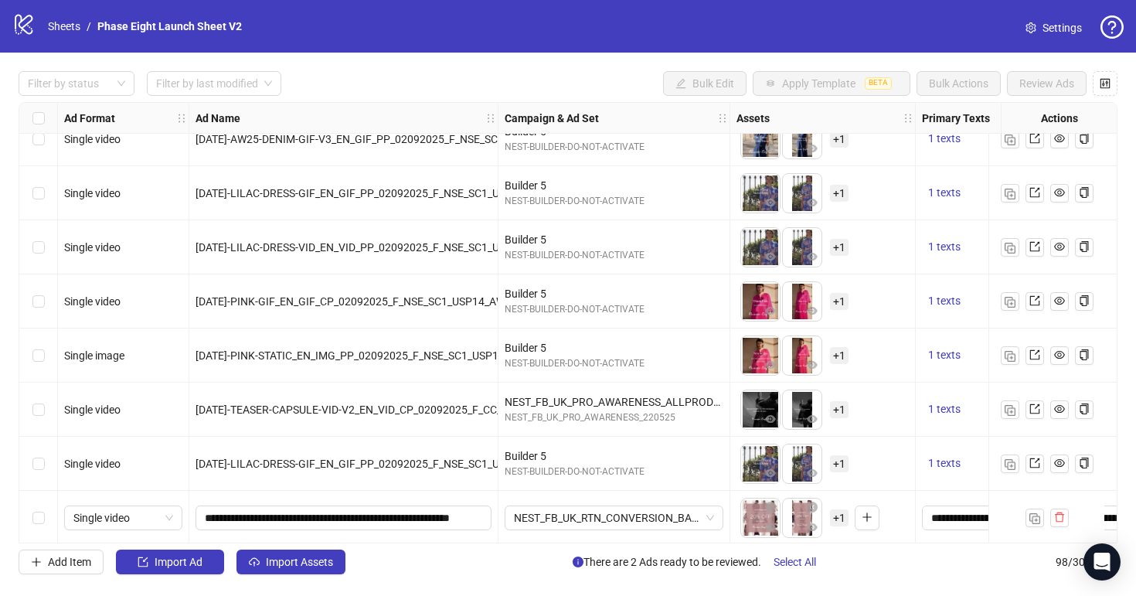
scroll to position [4901, 0]
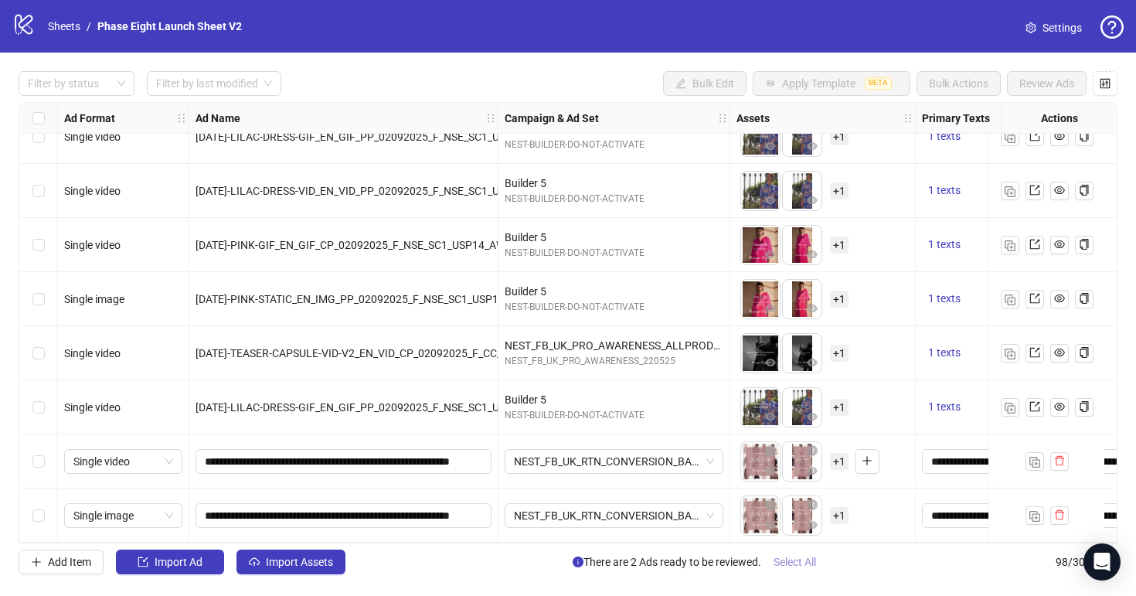
click at [782, 564] on span "Select All" at bounding box center [795, 562] width 43 height 12
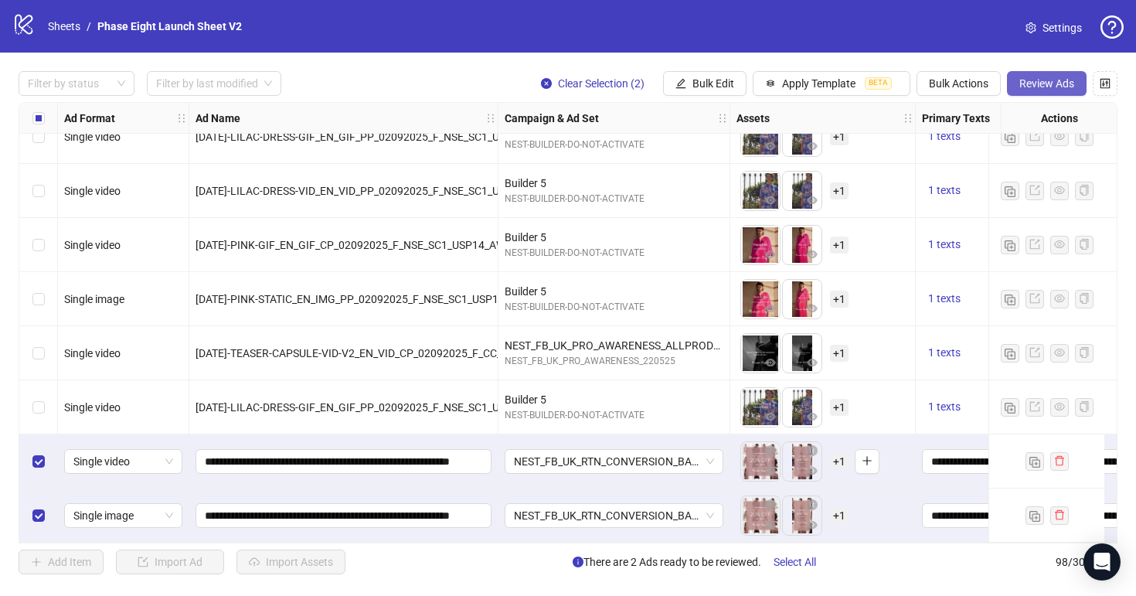
click at [1041, 86] on span "Review Ads" at bounding box center [1047, 83] width 55 height 12
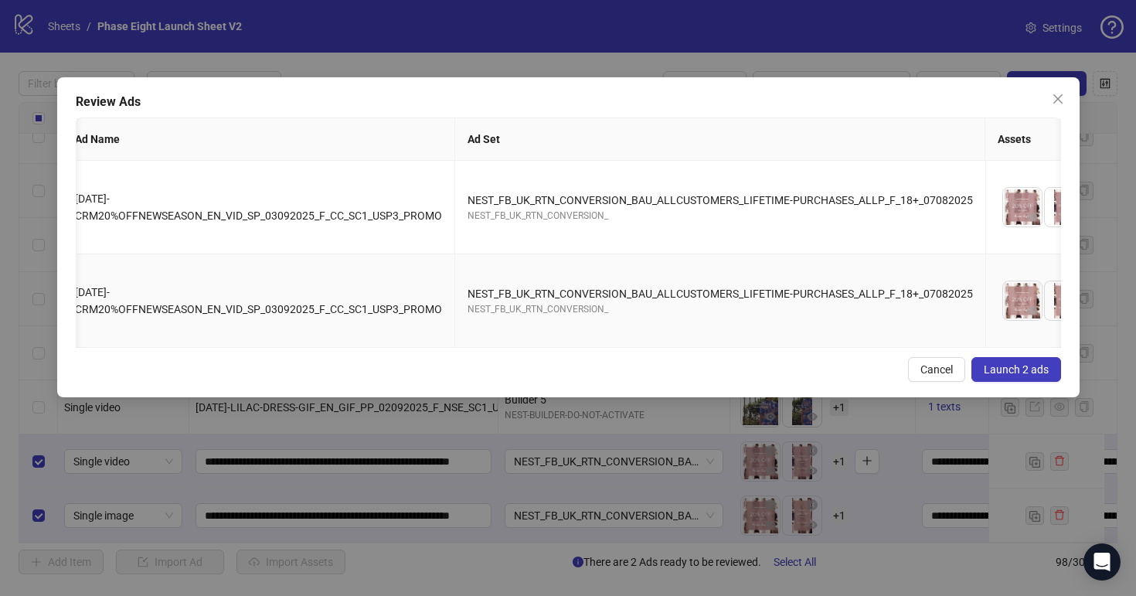
scroll to position [0, 15]
click at [1030, 375] on span "Launch 2 ads" at bounding box center [1016, 369] width 65 height 12
